Goal: Check status: Check status

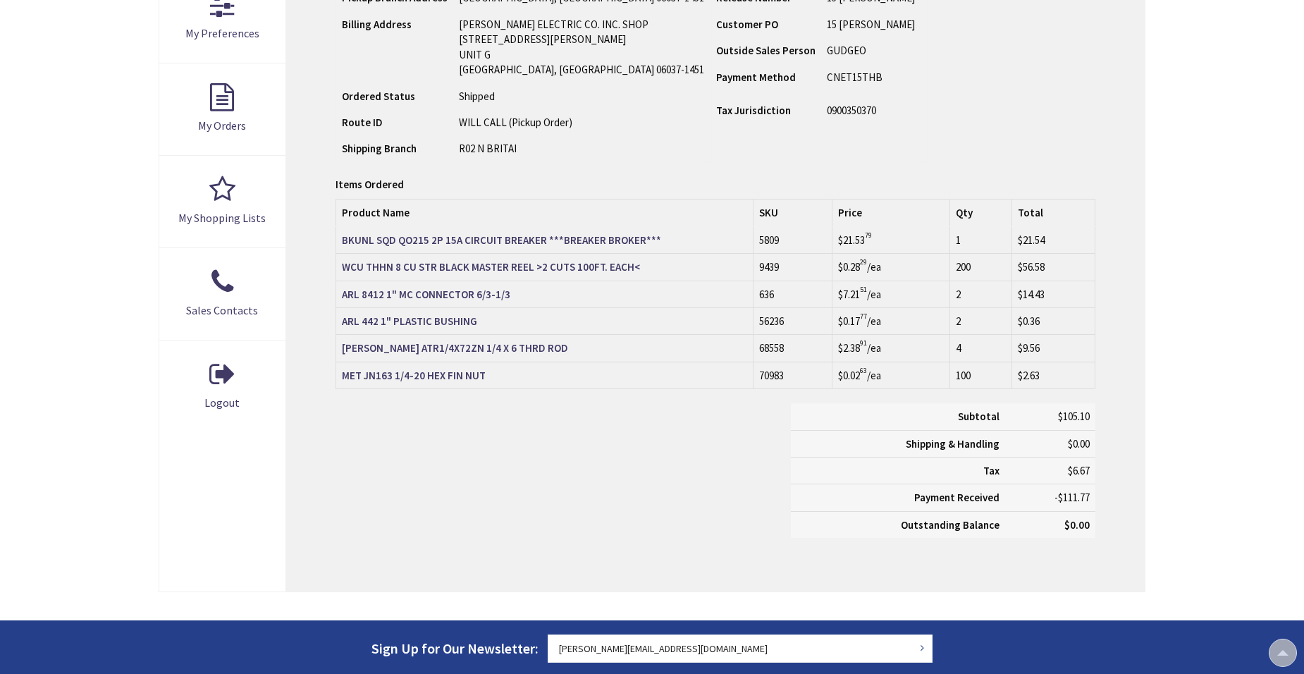
type input "[PERSON_NAME][GEOGRAPHIC_DATA], [GEOGRAPHIC_DATA]"
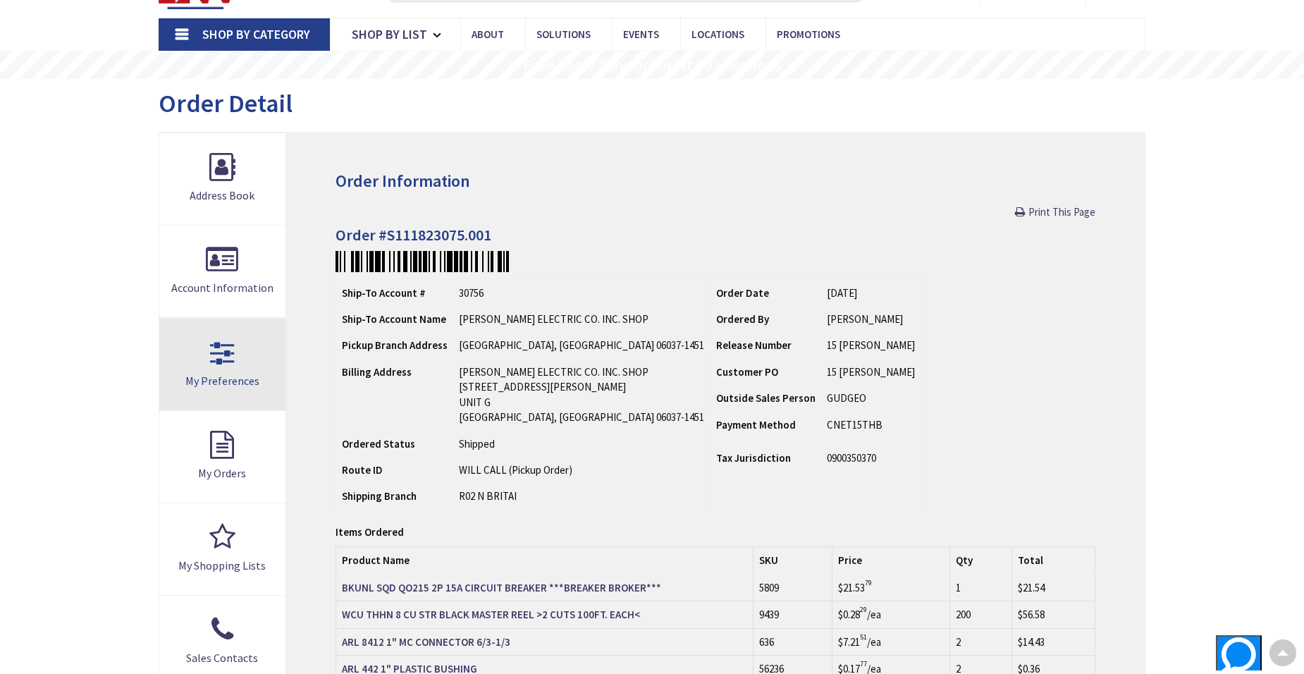
scroll to position [70, 0]
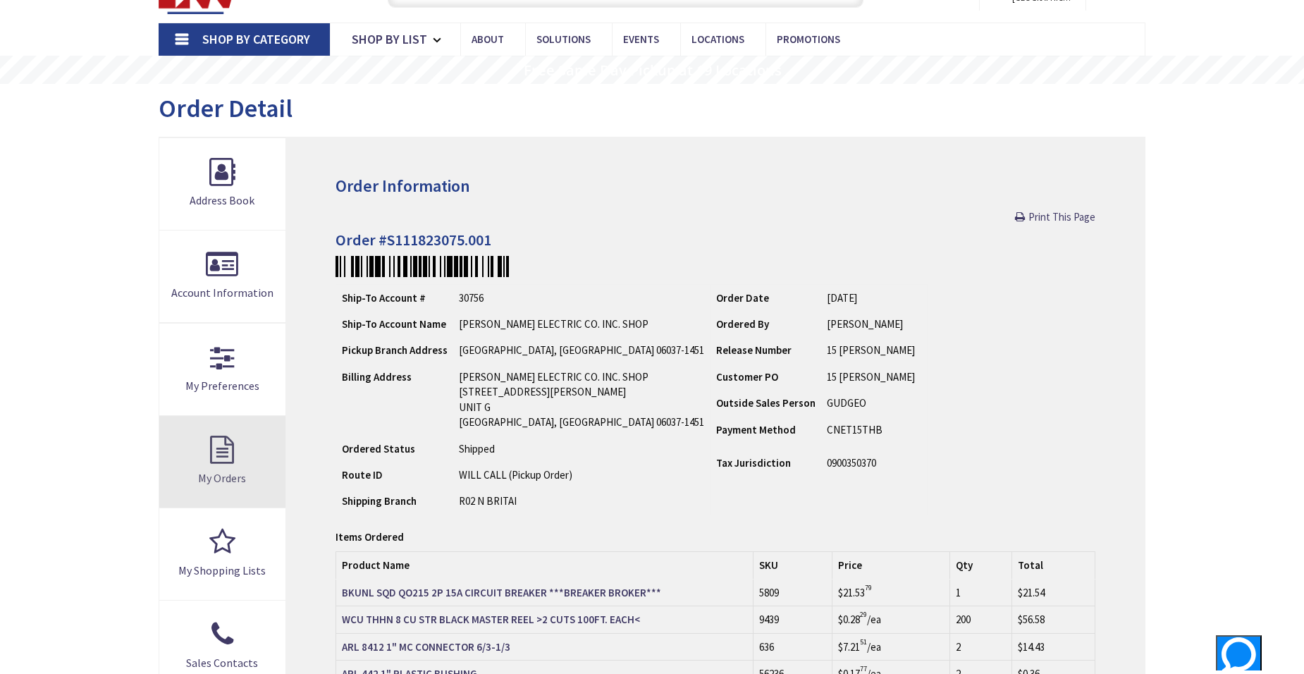
click at [228, 451] on link "My Orders" at bounding box center [222, 462] width 126 height 92
click at [230, 450] on link "My Orders" at bounding box center [222, 462] width 126 height 92
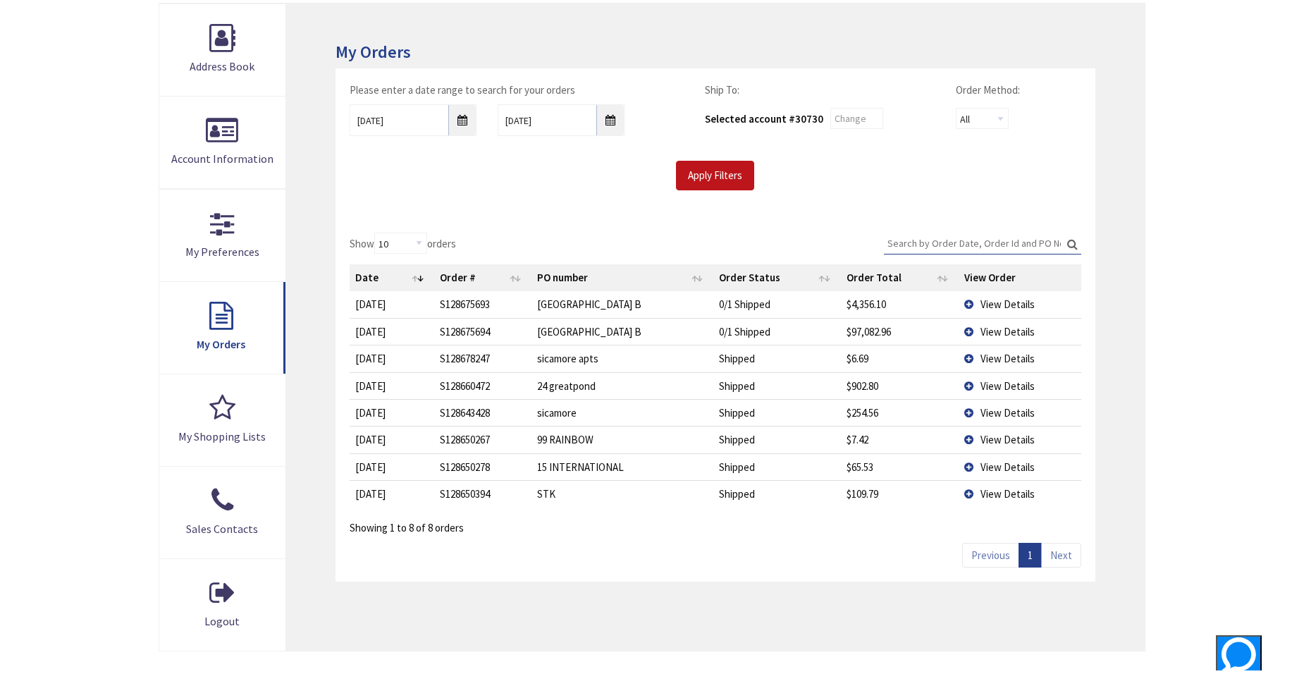
scroll to position [211, 0]
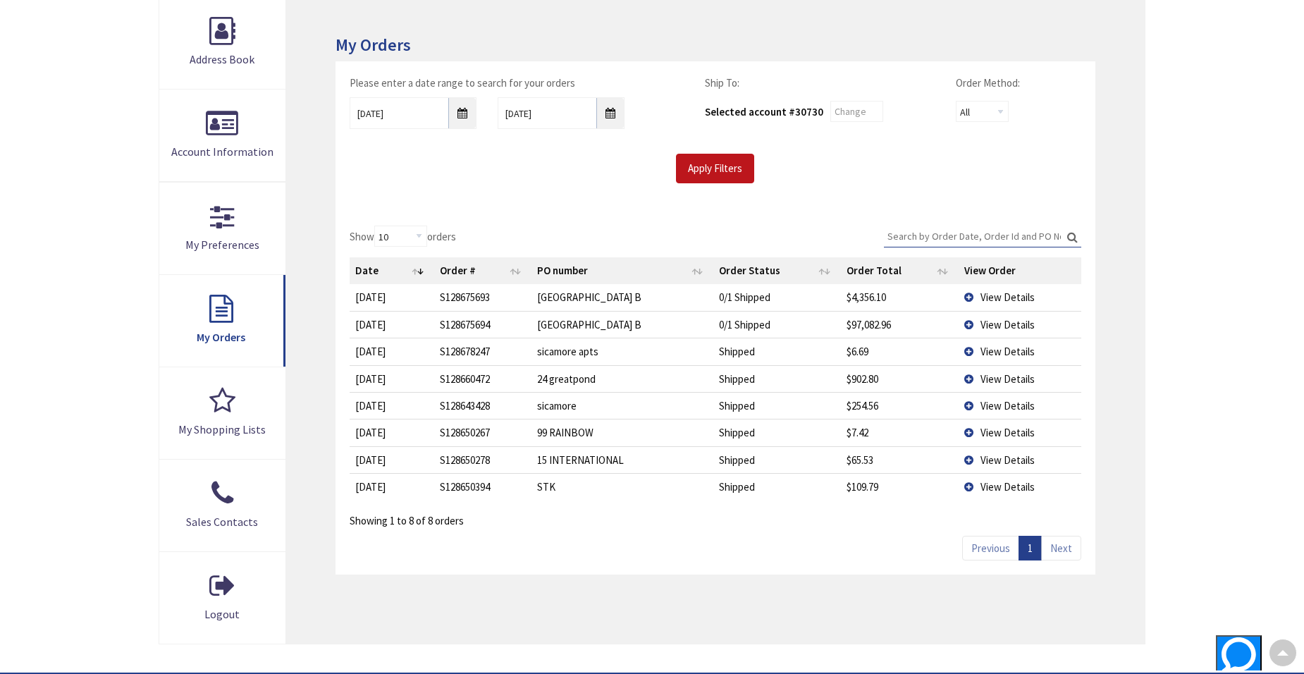
click at [972, 457] on td "View Details" at bounding box center [1019, 459] width 123 height 27
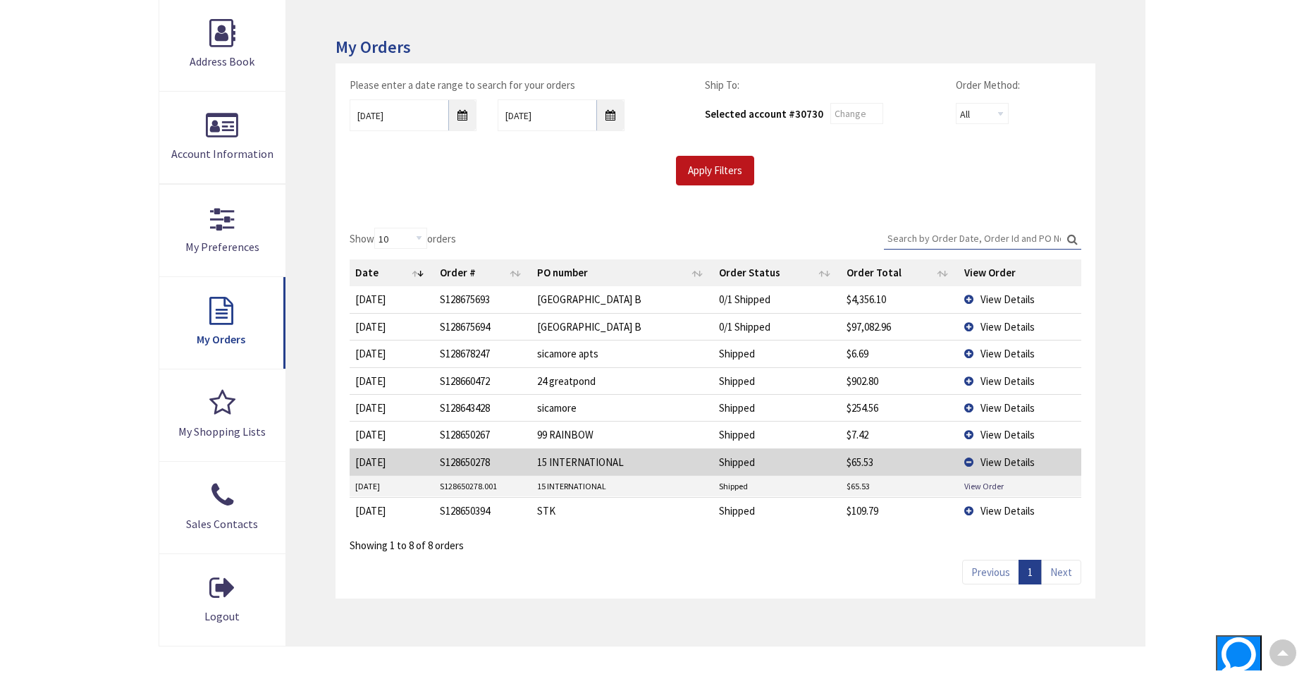
scroll to position [214, 0]
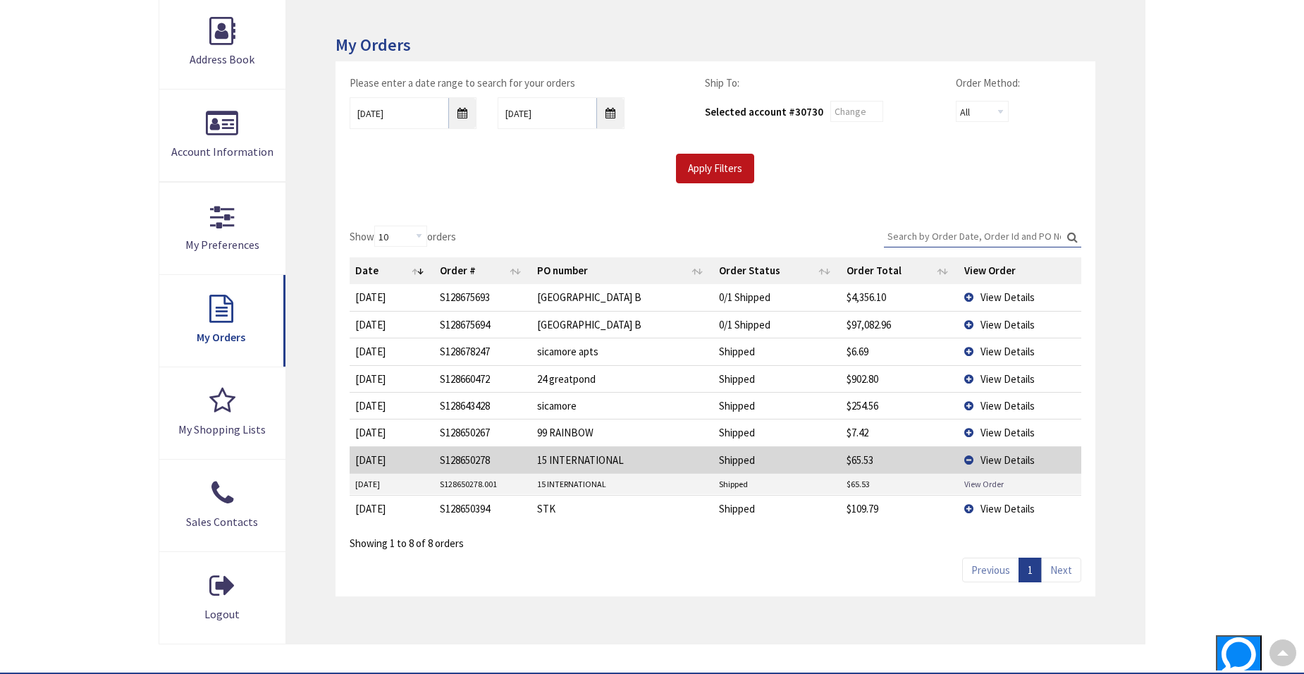
click at [970, 484] on link "View Order" at bounding box center [983, 484] width 39 height 12
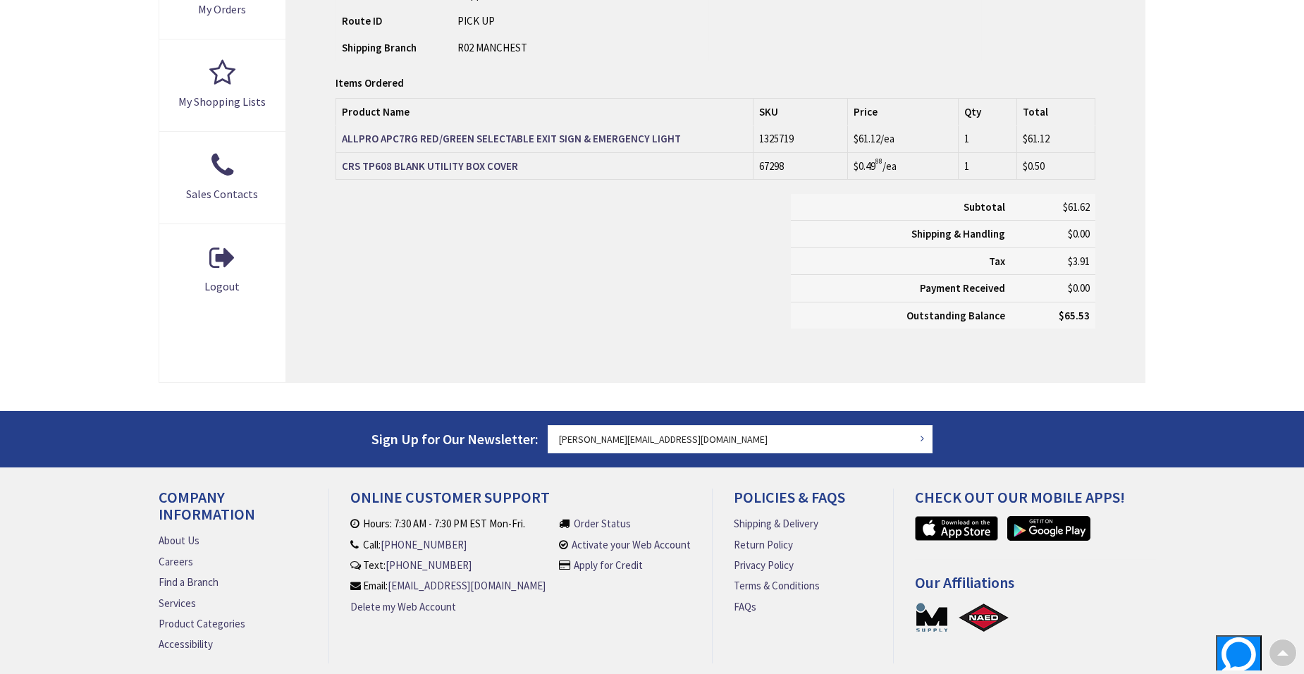
scroll to position [327, 0]
